Goal: Task Accomplishment & Management: Manage account settings

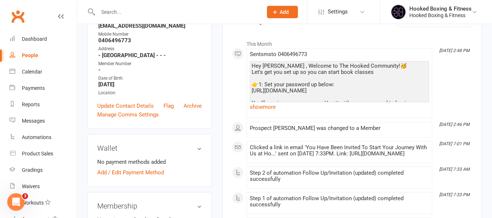
scroll to position [364, 0]
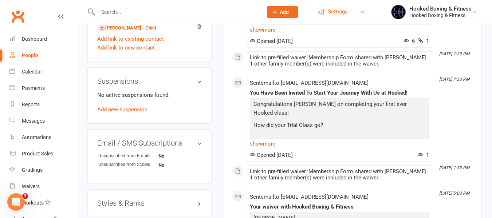
click at [354, 6] on link "Settings" at bounding box center [343, 12] width 51 height 16
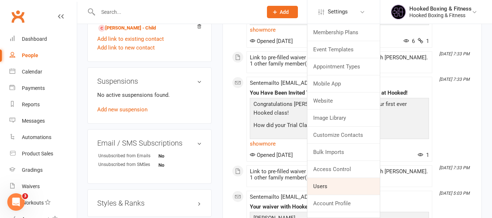
click at [336, 192] on link "Users" at bounding box center [343, 186] width 72 height 17
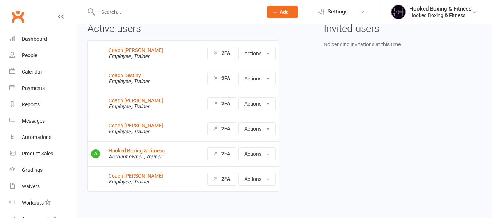
scroll to position [36, 0]
click at [133, 125] on link "Coach Antonia" at bounding box center [136, 126] width 55 height 6
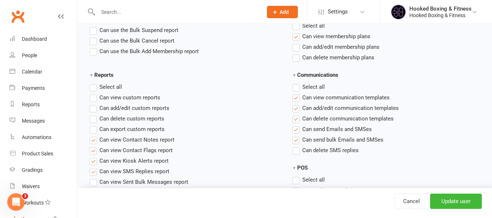
click at [446, 99] on li "Can view communication templates" at bounding box center [388, 97] width 190 height 9
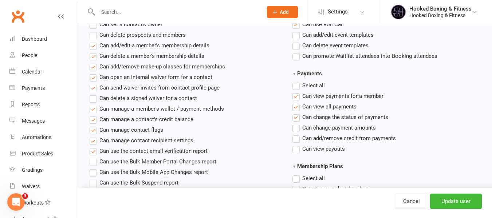
click at [411, 93] on li "Can view payments for a member" at bounding box center [388, 96] width 190 height 9
click at [443, 121] on li "Can change the status of payments" at bounding box center [388, 117] width 190 height 9
click at [412, 198] on link "Cancel" at bounding box center [412, 201] width 34 height 15
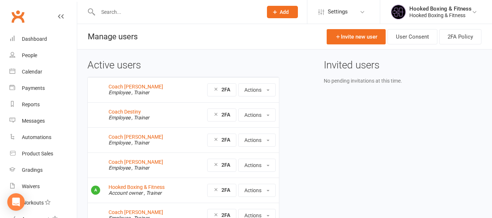
click at [351, 141] on div "Active users Coach Chris Employee , Trainer 2FA Actions View profile Edit User …" at bounding box center [284, 149] width 405 height 179
click at [192, 7] on input "text" at bounding box center [177, 12] width 162 height 10
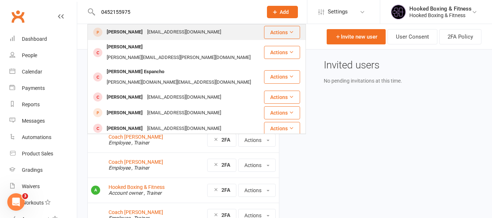
type input "0452155975"
click at [194, 32] on div "mdabdullahbhuiyan2002@gmail.com" at bounding box center [184, 32] width 78 height 11
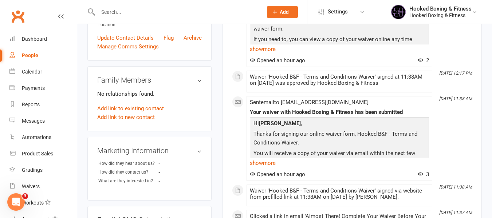
scroll to position [36, 0]
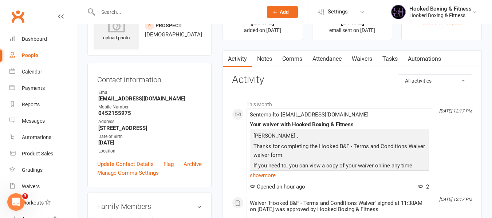
click at [324, 59] on link "Attendance" at bounding box center [326, 59] width 39 height 17
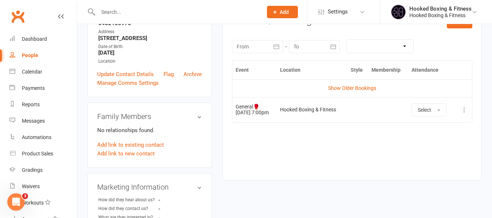
scroll to position [109, 0]
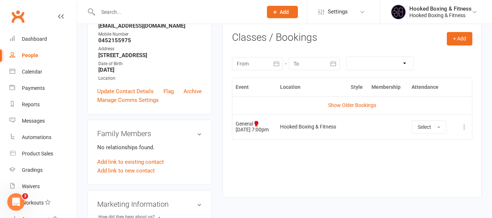
click at [272, 141] on div "Event Location Style Membership Attendance Show Older Bookings General🥊 19 Aug …" at bounding box center [352, 132] width 240 height 109
click at [325, 157] on div "Event Location Style Membership Attendance Show Older Bookings General🥊 19 Aug …" at bounding box center [352, 132] width 240 height 109
click at [324, 183] on div "Event Location Style Membership Attendance Show Older Bookings General🥊 19 Aug …" at bounding box center [352, 132] width 240 height 109
click at [465, 125] on icon at bounding box center [464, 127] width 7 height 7
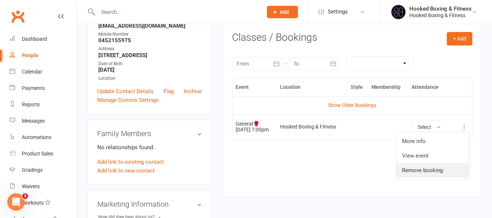
click at [431, 172] on link "Remove booking" at bounding box center [432, 170] width 72 height 15
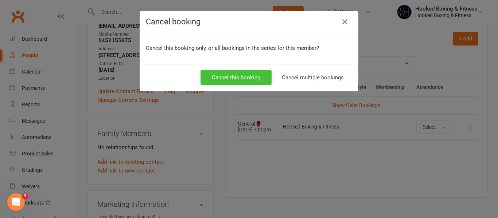
click at [258, 76] on button "Cancel this booking" at bounding box center [235, 77] width 71 height 15
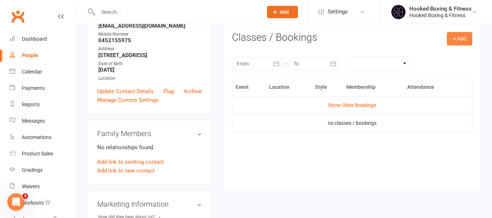
click at [465, 40] on button "+ Add" at bounding box center [460, 38] width 26 height 13
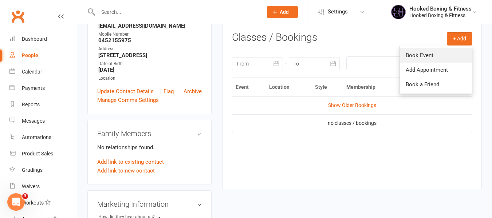
click at [430, 53] on link "Book Event" at bounding box center [436, 55] width 72 height 15
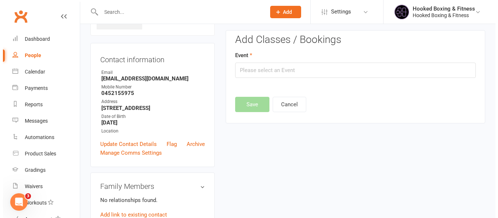
scroll to position [50, 0]
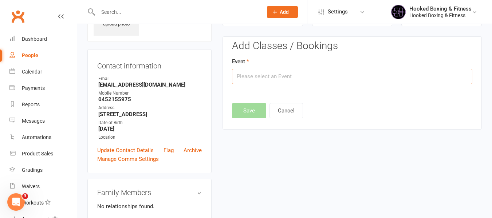
click at [407, 77] on input "text" at bounding box center [352, 76] width 240 height 15
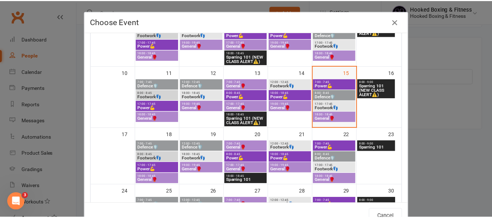
scroll to position [146, 0]
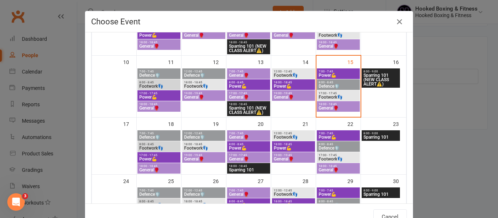
click at [325, 106] on span "General🥊" at bounding box center [338, 108] width 40 height 4
type input "General🥊 - Aug 15, 2025 6:00:00 PM"
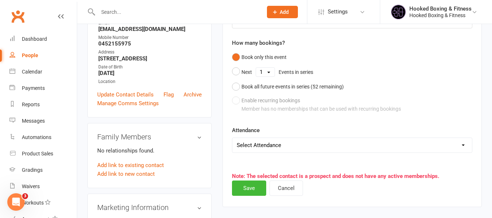
scroll to position [123, 0]
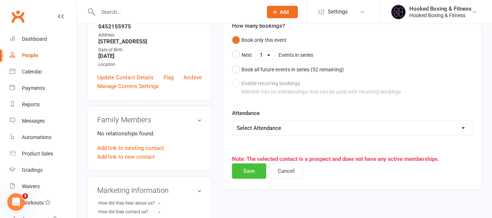
click at [256, 167] on button "Save" at bounding box center [249, 171] width 34 height 15
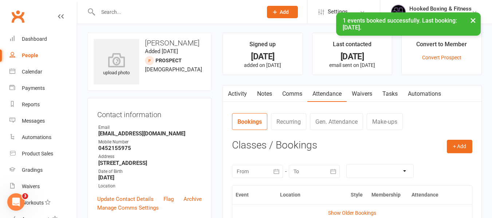
scroll to position [0, 0]
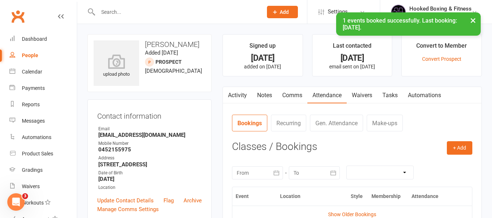
click at [365, 94] on link "Waivers" at bounding box center [362, 95] width 31 height 17
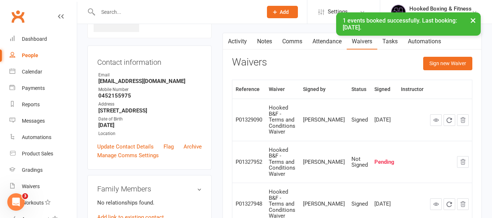
scroll to position [36, 0]
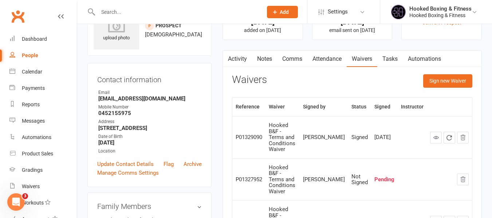
click at [240, 58] on link "Activity" at bounding box center [237, 59] width 29 height 17
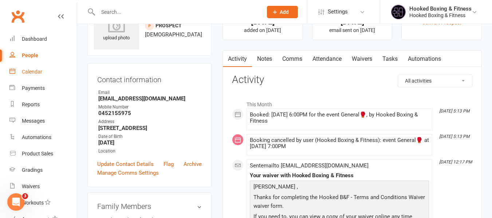
click at [32, 66] on link "Calendar" at bounding box center [42, 72] width 67 height 16
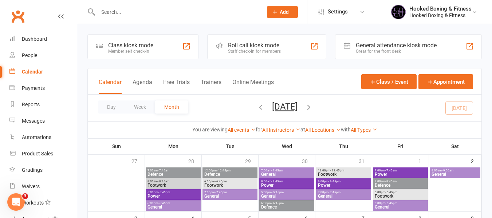
click at [170, 14] on input "text" at bounding box center [177, 12] width 162 height 10
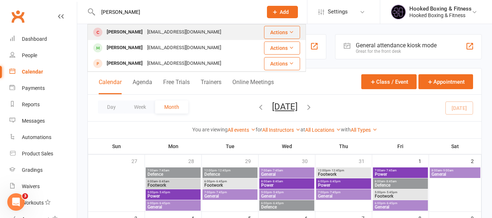
type input "benj"
click at [164, 30] on div "mailabhi.abhi@gmail.com" at bounding box center [184, 32] width 78 height 11
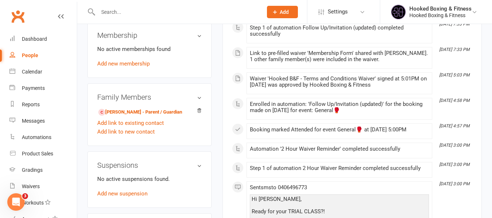
scroll to position [291, 0]
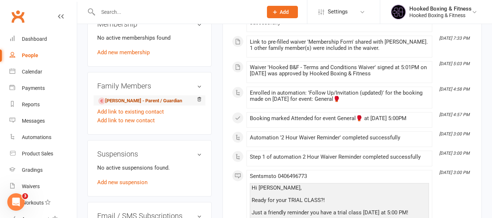
click at [143, 104] on link "Abhi Mathew - Parent / Guardian" at bounding box center [140, 101] width 84 height 8
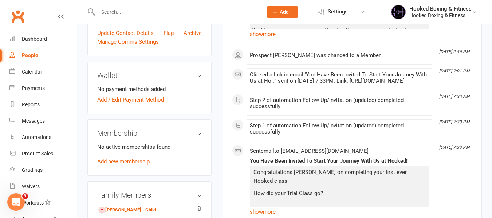
scroll to position [219, 0]
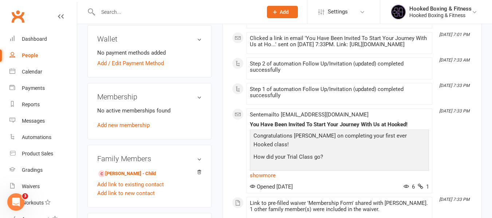
click at [141, 57] on li "No payment methods added" at bounding box center [149, 52] width 105 height 9
click at [145, 62] on link "Add / Edit Payment Method" at bounding box center [130, 63] width 67 height 9
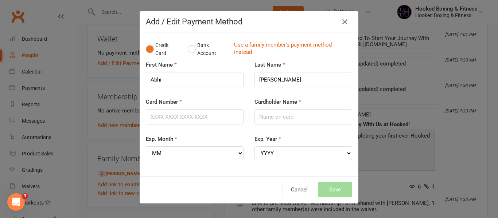
click at [385, 86] on div "Add / Edit Payment Method Credit Card Bank Account Use a family member's paymen…" at bounding box center [249, 109] width 498 height 218
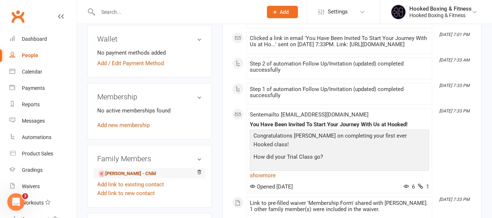
click at [134, 173] on link "Benjamin Abhi - Child" at bounding box center [127, 174] width 58 height 8
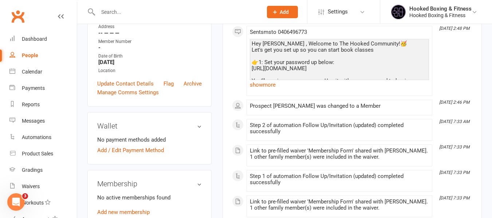
scroll to position [146, 0]
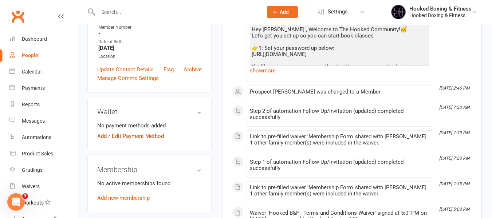
click at [132, 134] on link "Add / Edit Payment Method" at bounding box center [130, 136] width 67 height 9
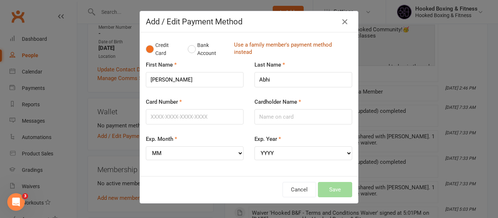
click at [265, 50] on link "Use a family member's payment method instead" at bounding box center [291, 49] width 114 height 16
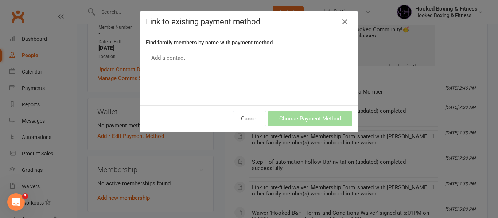
click at [270, 58] on div "Add a contact" at bounding box center [249, 58] width 206 height 16
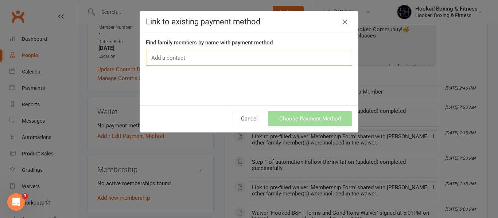
click at [341, 17] on icon "button" at bounding box center [344, 21] width 9 height 9
